Goal: Task Accomplishment & Management: Use online tool/utility

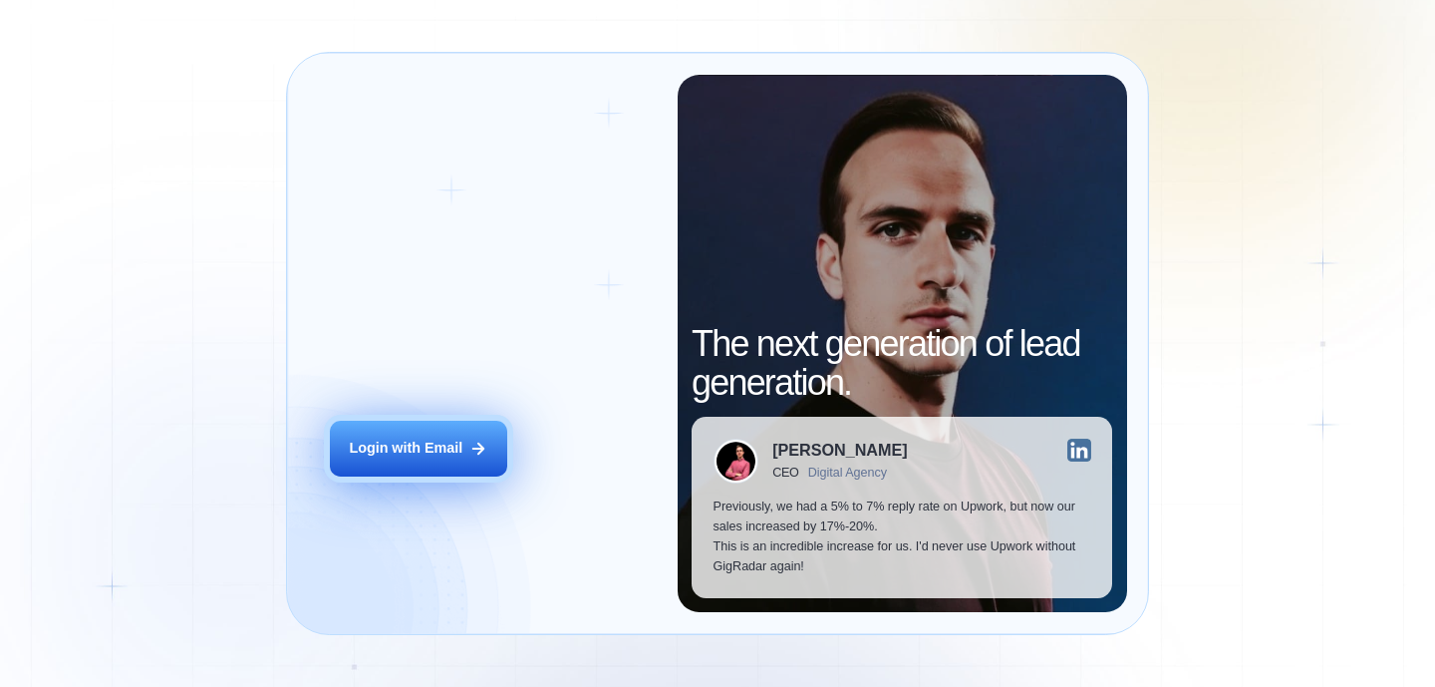
click at [403, 445] on div "Login with Email" at bounding box center [406, 448] width 114 height 20
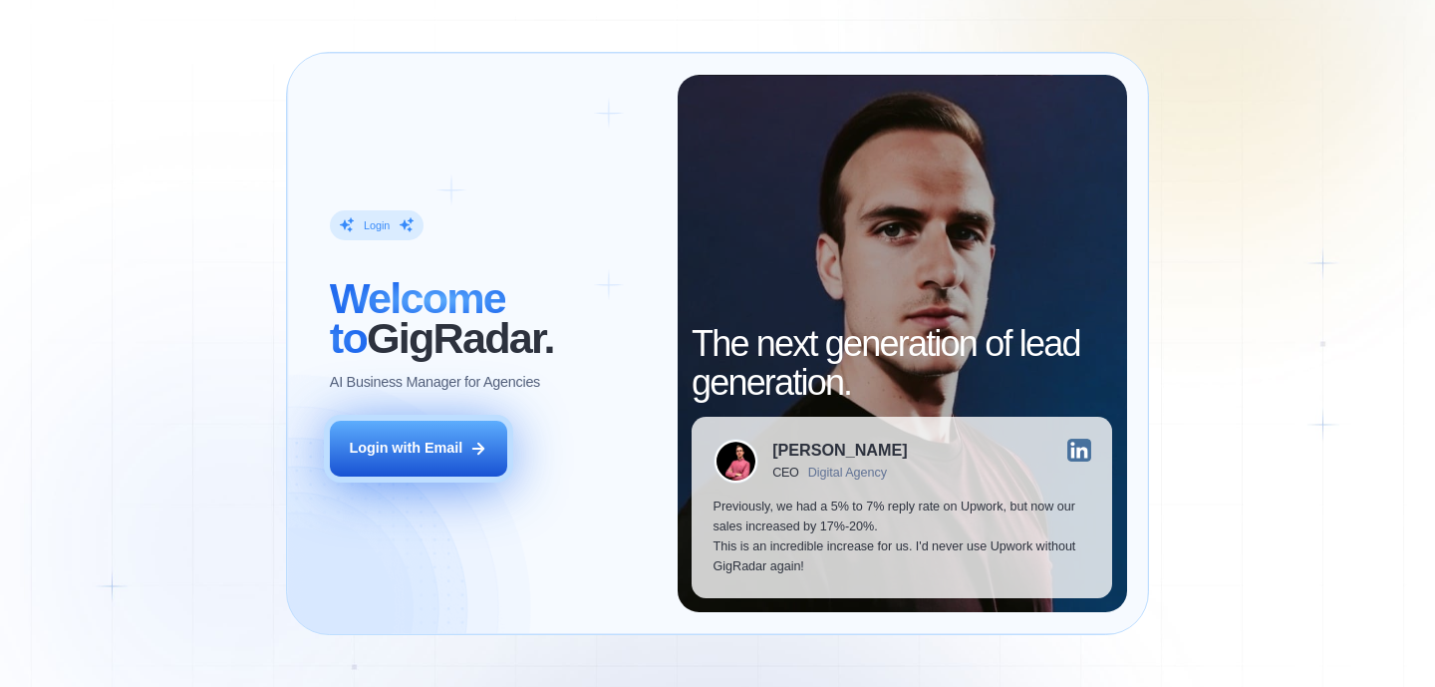
click at [434, 469] on button "Login with Email" at bounding box center [418, 448] width 177 height 56
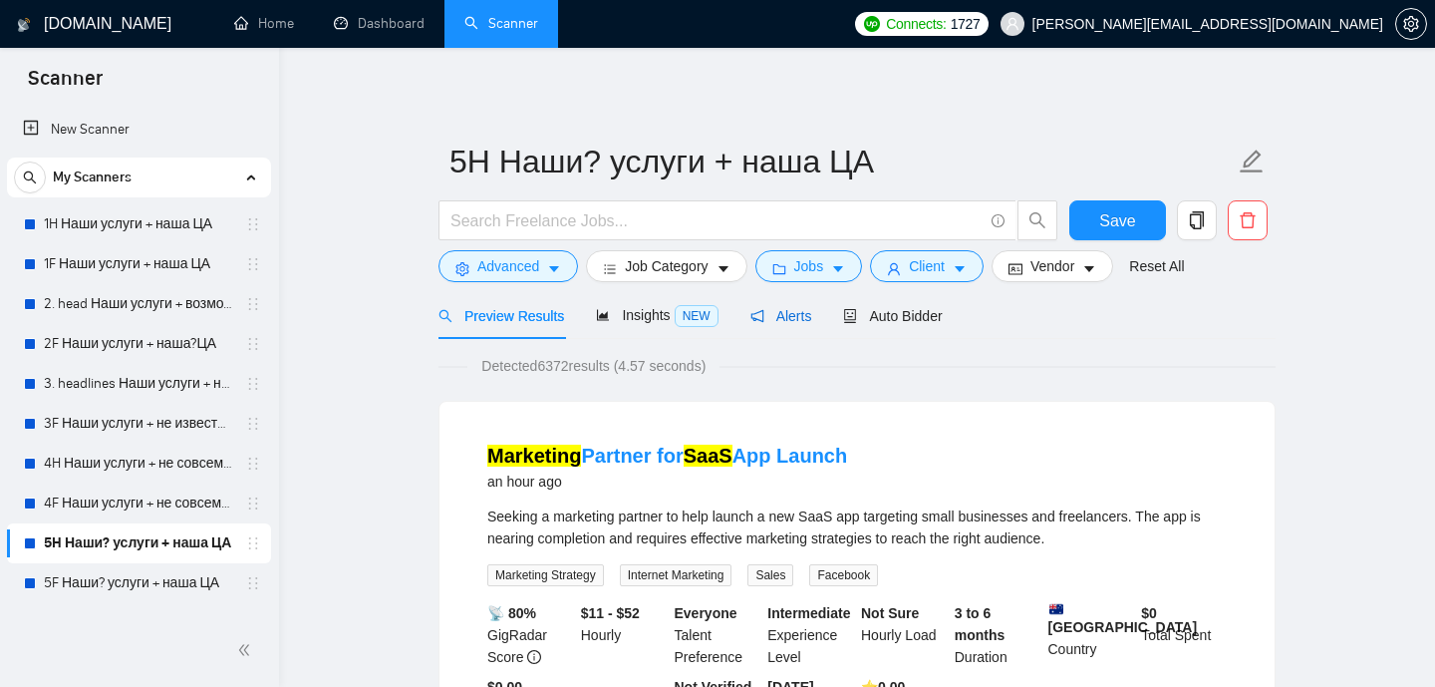
click at [794, 315] on span "Alerts" at bounding box center [781, 316] width 62 height 16
